Goal: Task Accomplishment & Management: Manage account settings

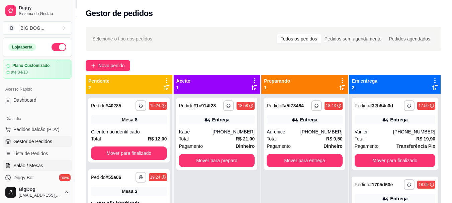
scroll to position [78, 0]
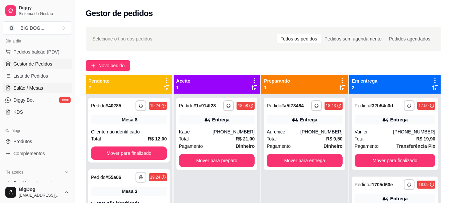
click at [39, 86] on span "Salão / Mesas" at bounding box center [28, 88] width 30 height 7
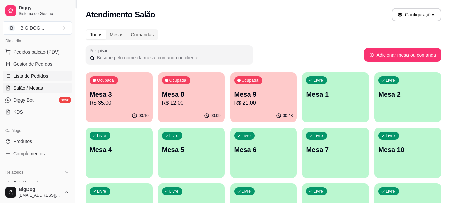
click at [31, 74] on span "Lista de Pedidos" at bounding box center [30, 76] width 35 height 7
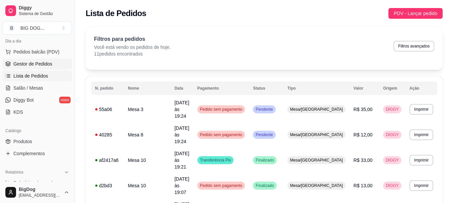
click at [28, 61] on span "Gestor de Pedidos" at bounding box center [32, 64] width 39 height 7
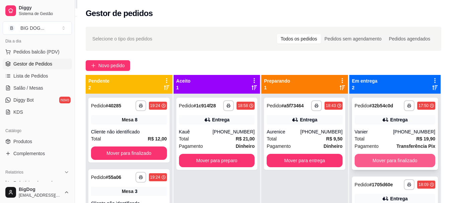
click at [386, 160] on button "Mover para finalizado" at bounding box center [395, 160] width 81 height 13
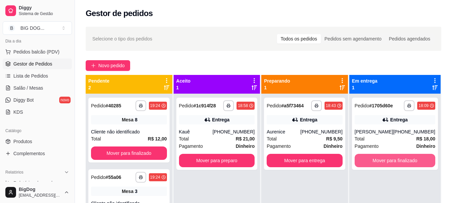
click at [386, 160] on button "Mover para finalizado" at bounding box center [395, 160] width 81 height 13
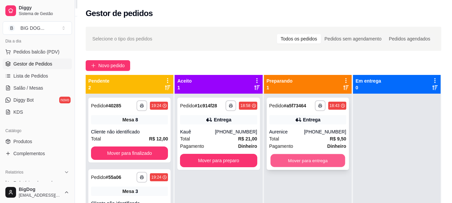
click at [316, 164] on button "Mover para entrega" at bounding box center [307, 160] width 75 height 13
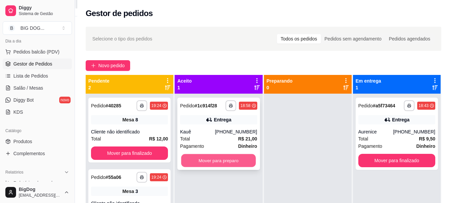
click at [237, 160] on button "Mover para preparo" at bounding box center [218, 160] width 75 height 13
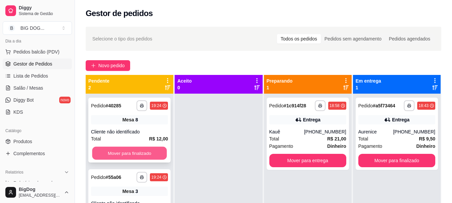
click at [149, 152] on button "Mover para finalizado" at bounding box center [129, 153] width 75 height 13
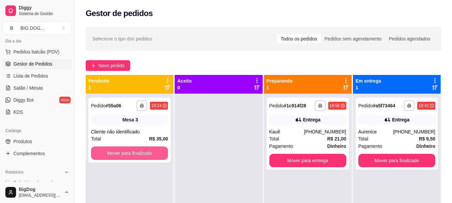
click at [149, 152] on button "Mover para finalizado" at bounding box center [129, 153] width 77 height 13
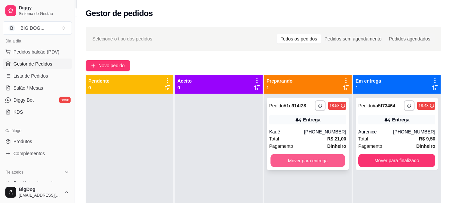
click at [310, 158] on button "Mover para entrega" at bounding box center [307, 160] width 75 height 13
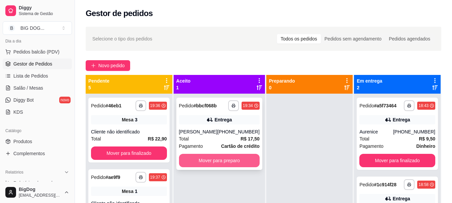
click at [204, 157] on button "Mover para preparo" at bounding box center [219, 160] width 81 height 13
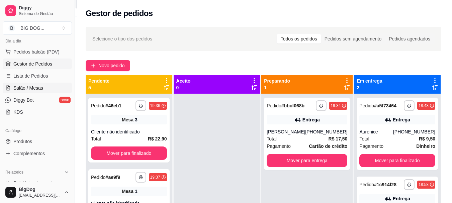
click at [20, 90] on span "Salão / Mesas" at bounding box center [28, 88] width 30 height 7
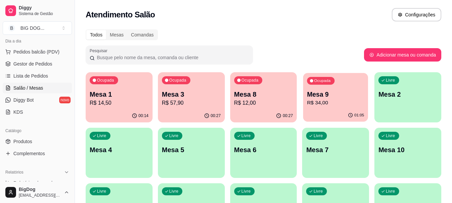
click at [338, 97] on p "Mesa 9" at bounding box center [335, 94] width 57 height 9
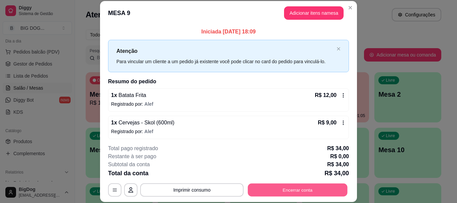
click at [279, 190] on button "Encerrar conta" at bounding box center [298, 190] width 100 height 13
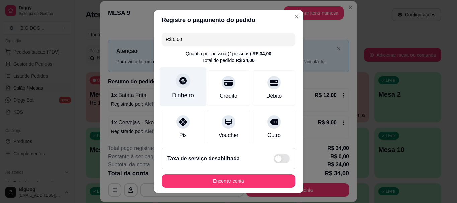
click at [179, 80] on icon at bounding box center [183, 81] width 9 height 9
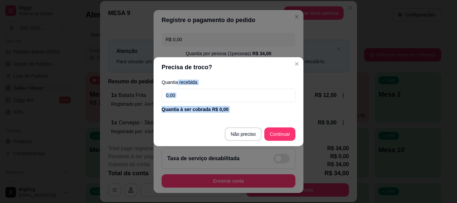
drag, startPoint x: 178, startPoint y: 80, endPoint x: 227, endPoint y: 135, distance: 73.7
click at [227, 135] on section "Precisa de troco? Quantia recebida 0,00 Quantia à ser cobrada R$ 0,00 Não preci…" at bounding box center [229, 101] width 150 height 89
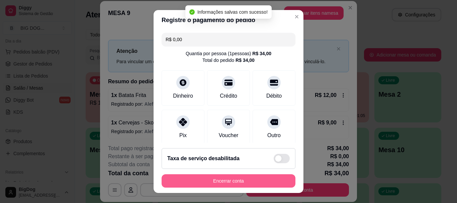
click at [231, 182] on button "Encerrar conta" at bounding box center [229, 180] width 134 height 13
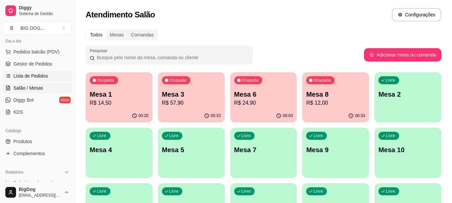
click at [48, 75] on link "Lista de Pedidos" at bounding box center [37, 76] width 69 height 11
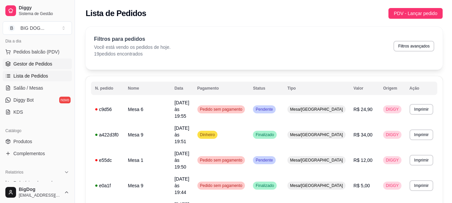
click at [41, 61] on span "Gestor de Pedidos" at bounding box center [32, 64] width 39 height 7
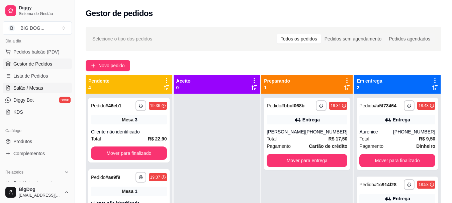
click at [33, 88] on span "Salão / Mesas" at bounding box center [28, 88] width 30 height 7
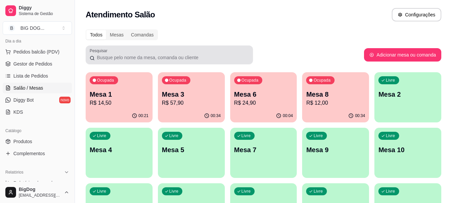
click at [3, 83] on link "Salão / Mesas" at bounding box center [37, 88] width 69 height 11
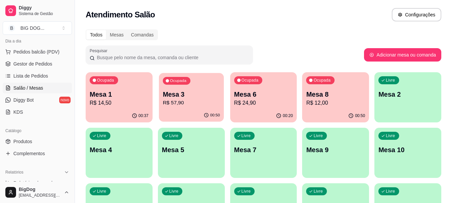
click at [200, 90] on p "Mesa 3" at bounding box center [191, 94] width 57 height 9
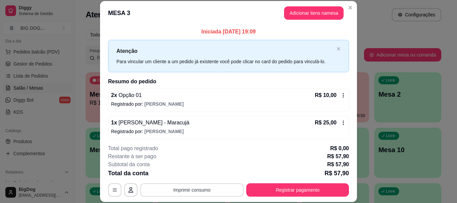
click at [195, 186] on button "Imprimir consumo" at bounding box center [191, 189] width 103 height 13
click at [195, 174] on button "IMPRESSORA" at bounding box center [191, 174] width 49 height 11
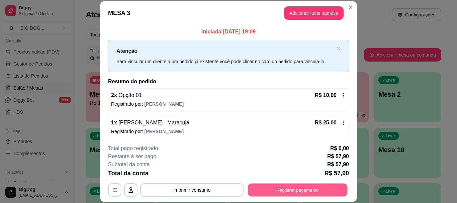
click at [275, 185] on button "Registrar pagamento" at bounding box center [298, 190] width 100 height 13
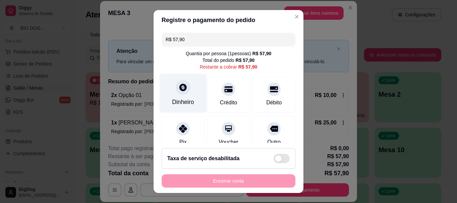
click at [180, 92] on div at bounding box center [183, 87] width 15 height 15
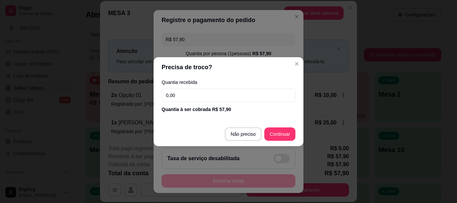
click at [196, 94] on input "0,00" at bounding box center [229, 95] width 134 height 13
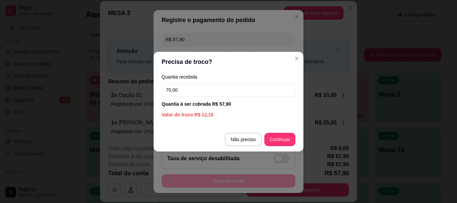
type input "70,00"
click at [276, 147] on footer "Não preciso Continuar" at bounding box center [229, 139] width 150 height 24
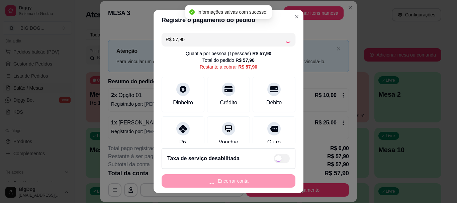
type input "R$ 0,00"
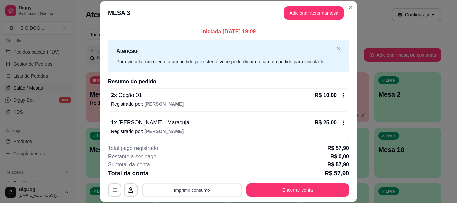
click at [205, 190] on button "Imprimir consumo" at bounding box center [192, 190] width 100 height 13
click at [198, 174] on button "IMPRESSORA" at bounding box center [191, 174] width 47 height 10
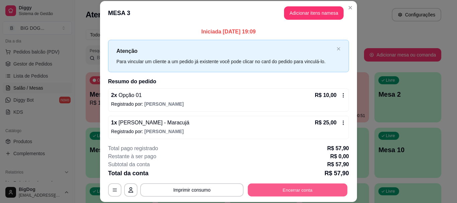
click at [285, 191] on button "Encerrar conta" at bounding box center [298, 190] width 100 height 13
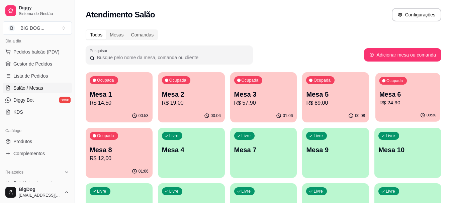
click at [396, 102] on p "R$ 24,90" at bounding box center [407, 103] width 57 height 8
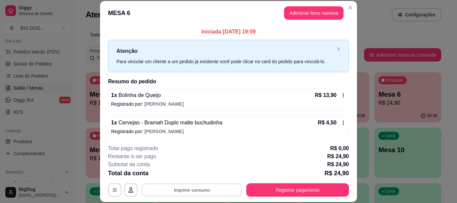
click at [192, 192] on button "Imprimir consumo" at bounding box center [192, 190] width 100 height 13
click at [201, 170] on button "IMPRESSORA" at bounding box center [191, 174] width 49 height 11
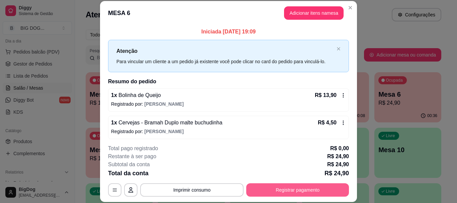
click at [252, 187] on button "Registrar pagamento" at bounding box center [297, 189] width 103 height 13
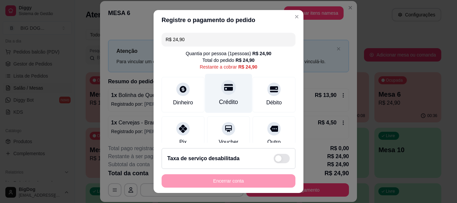
click at [227, 97] on div "Crédito" at bounding box center [228, 93] width 47 height 39
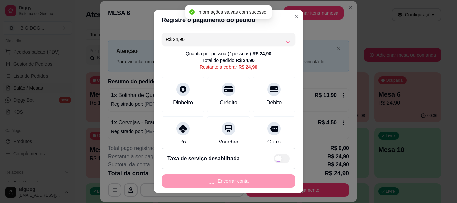
type input "R$ 0,00"
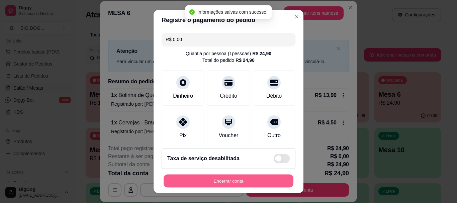
click at [226, 182] on button "Encerrar conta" at bounding box center [229, 180] width 130 height 13
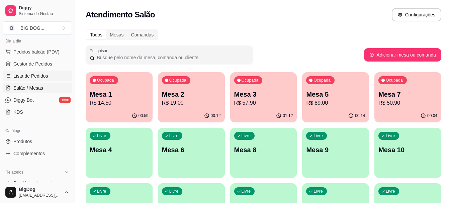
click at [36, 76] on span "Lista de Pedidos" at bounding box center [30, 76] width 35 height 7
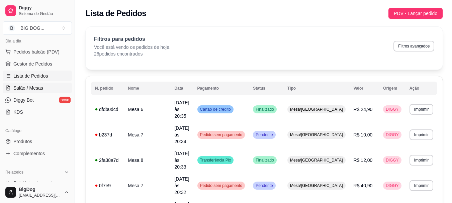
click at [33, 90] on span "Salão / Mesas" at bounding box center [28, 88] width 30 height 7
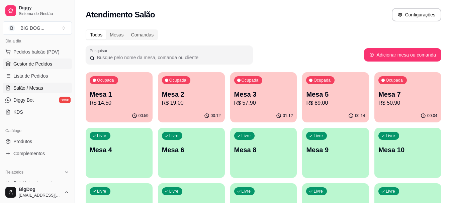
click at [32, 64] on span "Gestor de Pedidos" at bounding box center [32, 64] width 39 height 7
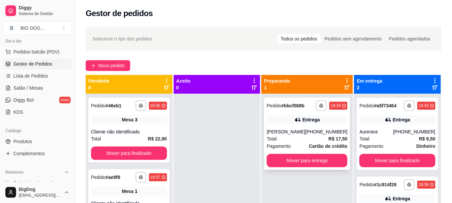
click at [287, 168] on div "**********" at bounding box center [307, 134] width 86 height 72
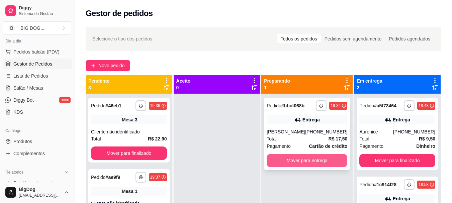
click at [311, 159] on button "Mover para entrega" at bounding box center [307, 160] width 81 height 13
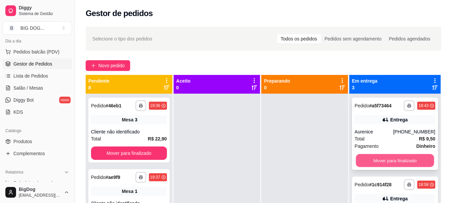
click at [365, 162] on button "Mover para finalizado" at bounding box center [395, 160] width 78 height 13
click at [365, 162] on button "Mover para finalizado" at bounding box center [395, 160] width 81 height 13
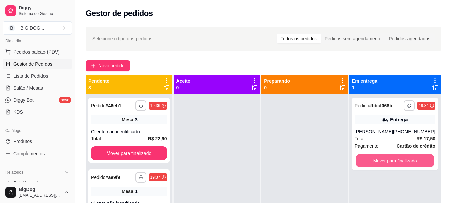
click at [365, 162] on button "Mover para finalizado" at bounding box center [395, 160] width 78 height 13
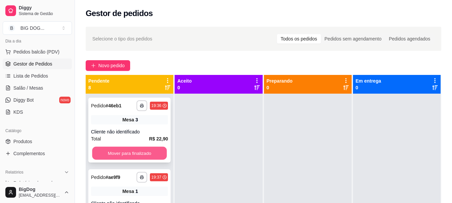
click at [129, 152] on button "Mover para finalizado" at bounding box center [129, 153] width 75 height 13
click at [138, 138] on div "Total R$ 10,00" at bounding box center [129, 138] width 77 height 7
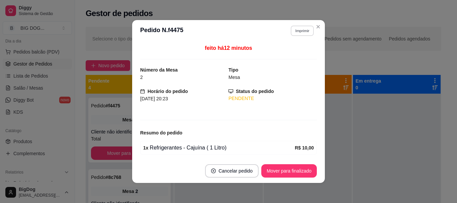
click at [302, 26] on button "Imprimir" at bounding box center [302, 30] width 23 height 10
click at [289, 53] on button "IMPRESSORA" at bounding box center [288, 54] width 49 height 11
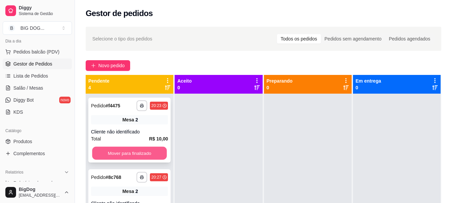
click at [131, 152] on button "Mover para finalizado" at bounding box center [129, 153] width 75 height 13
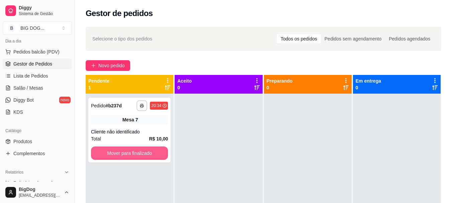
click at [131, 152] on button "Mover para finalizado" at bounding box center [129, 153] width 77 height 13
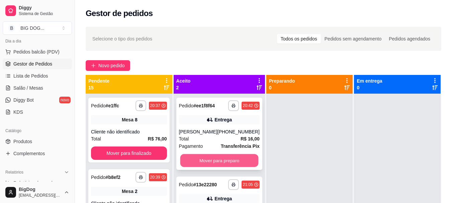
click at [237, 162] on button "Mover para preparo" at bounding box center [219, 160] width 78 height 13
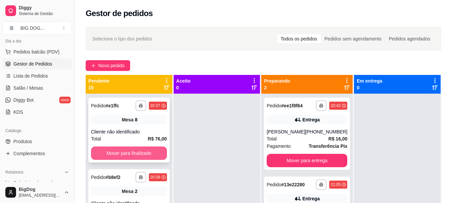
click at [115, 151] on button "Mover para finalizado" at bounding box center [129, 153] width 76 height 13
click at [115, 151] on button "Mover para finalizado" at bounding box center [129, 153] width 74 height 13
click at [115, 151] on button "Mover para finalizado" at bounding box center [129, 153] width 76 height 13
click at [115, 151] on button "Mover para finalizado" at bounding box center [129, 153] width 74 height 13
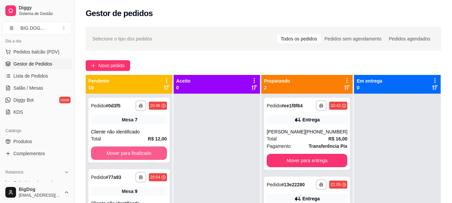
click at [115, 151] on button "Mover para finalizado" at bounding box center [129, 153] width 76 height 13
click at [115, 151] on button "Mover para finalizado" at bounding box center [129, 153] width 74 height 13
